Goal: Task Accomplishment & Management: Manage account settings

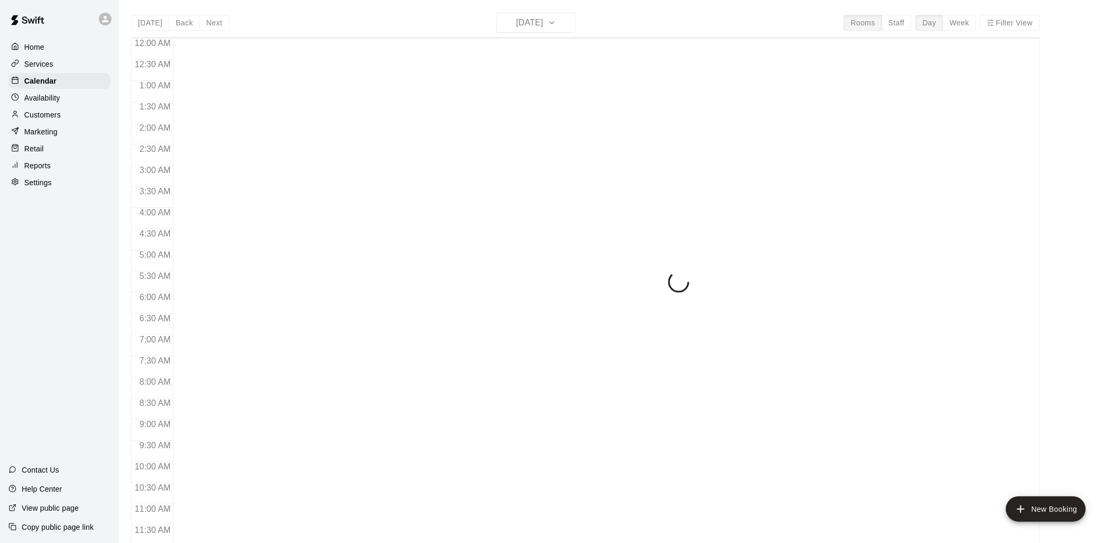
scroll to position [499, 0]
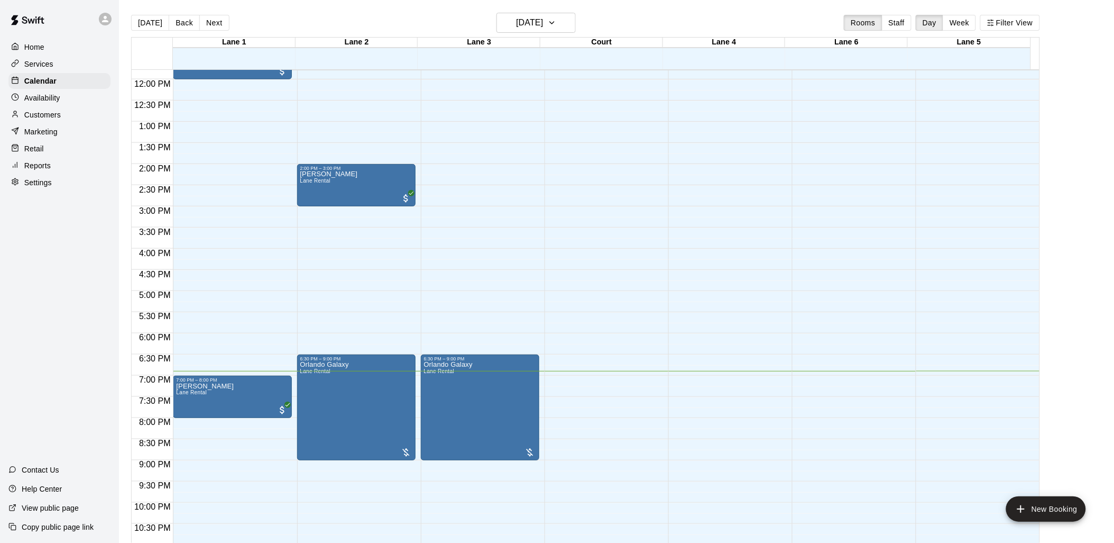
click at [58, 70] on div "Services" at bounding box center [59, 64] width 102 height 16
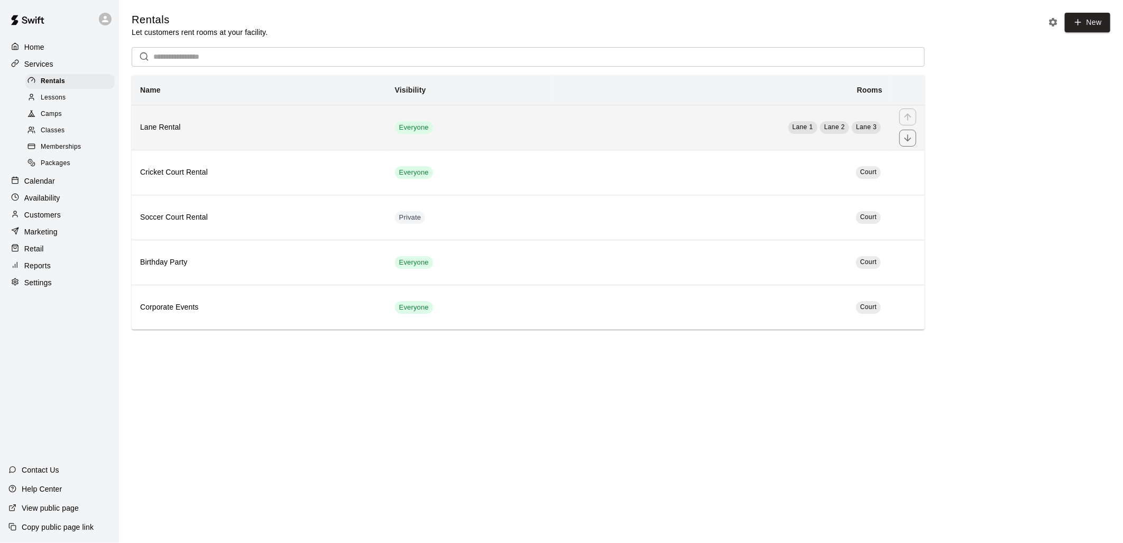
click at [464, 134] on td "Everyone" at bounding box center [470, 127] width 166 height 45
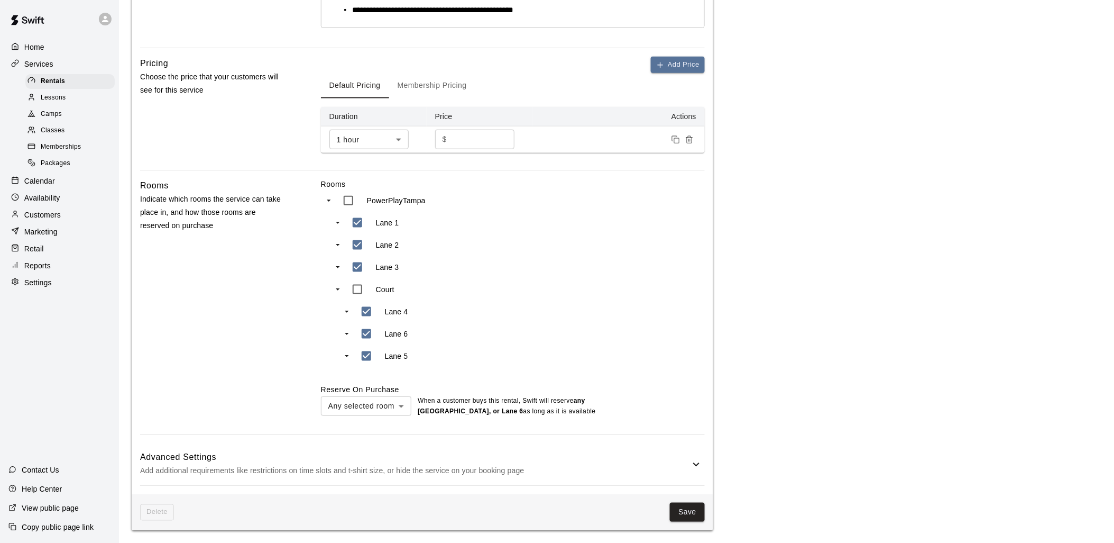
scroll to position [332, 0]
click at [686, 513] on button "Save" at bounding box center [687, 512] width 35 height 20
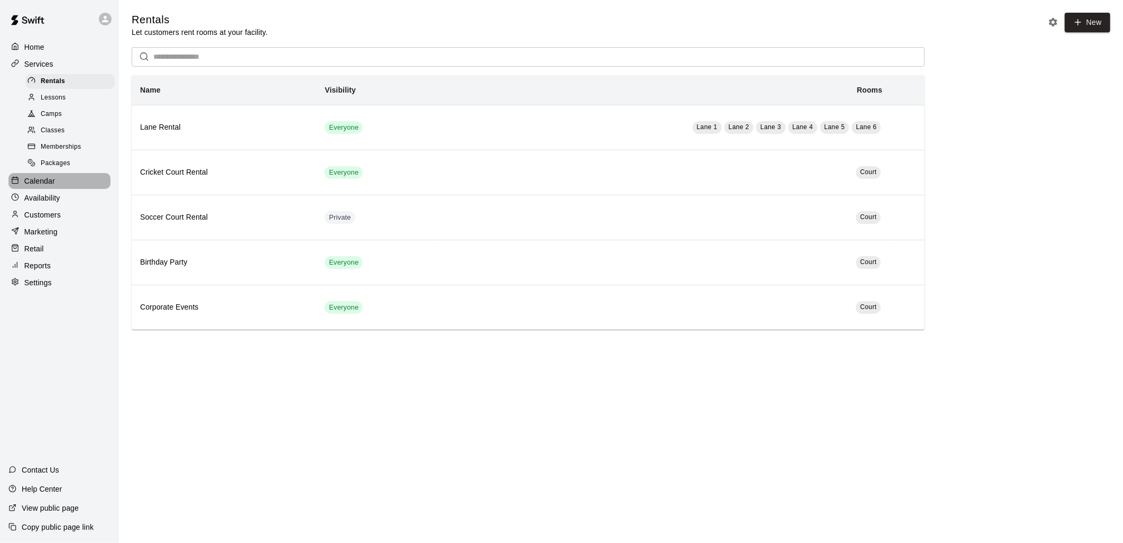
click at [56, 189] on div "Calendar" at bounding box center [59, 181] width 102 height 16
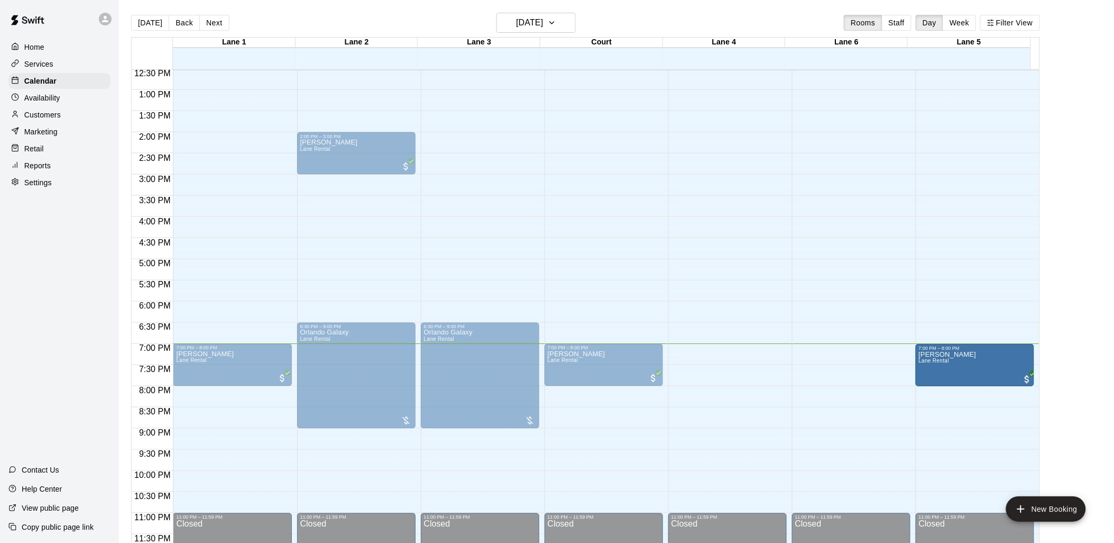
drag, startPoint x: 721, startPoint y: 361, endPoint x: 928, endPoint y: 364, distance: 206.8
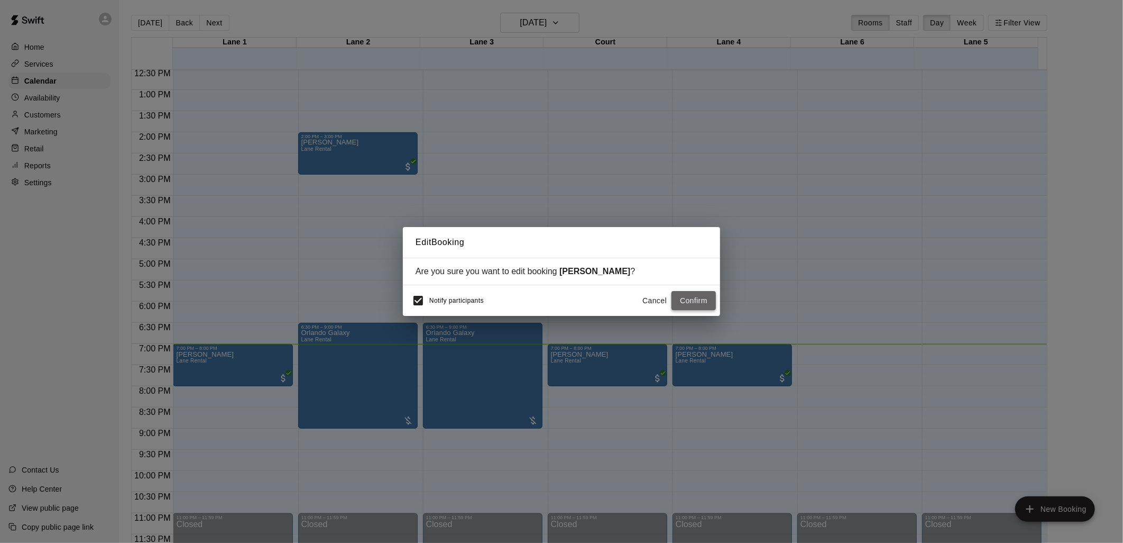
click at [697, 300] on button "Confirm" at bounding box center [694, 301] width 44 height 20
